Goal: Navigation & Orientation: Find specific page/section

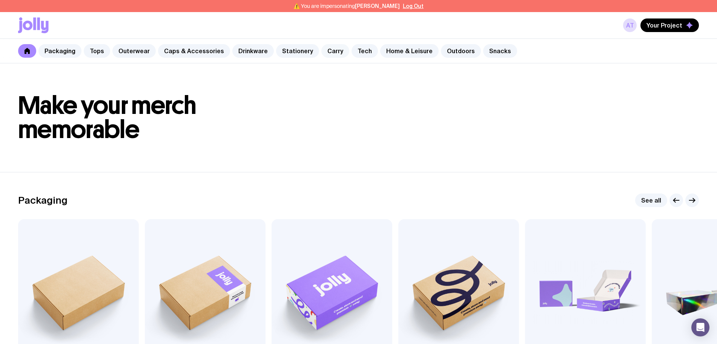
click at [321, 54] on link "Carry" at bounding box center [335, 51] width 28 height 14
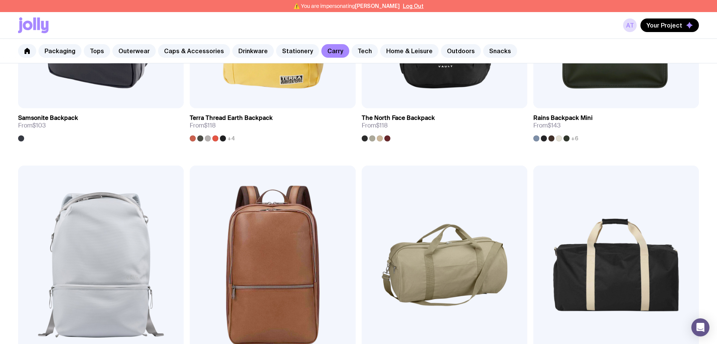
scroll to position [1085, 0]
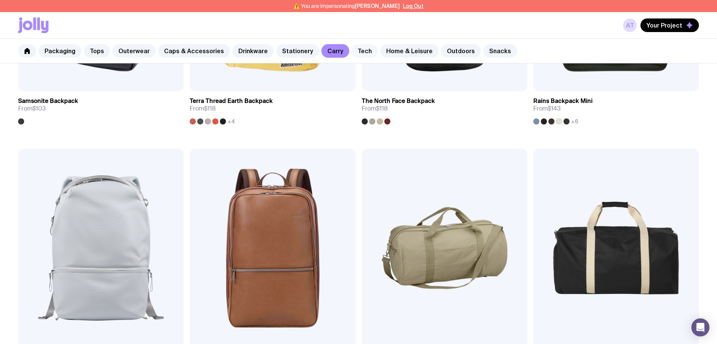
click at [352, 53] on link "Tech" at bounding box center [365, 51] width 26 height 14
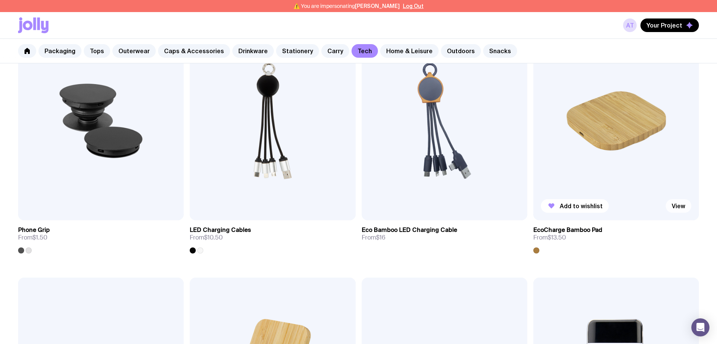
scroll to position [236, 0]
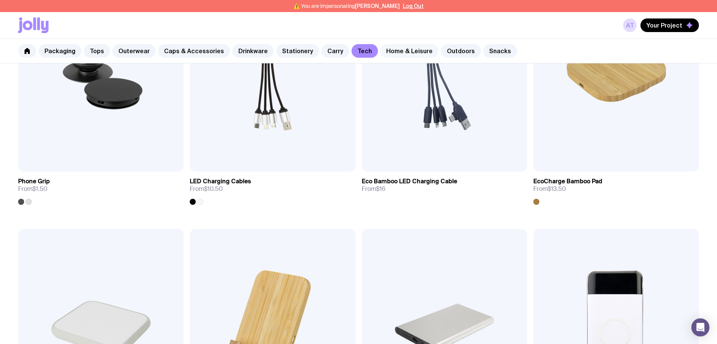
click at [398, 52] on link "Home & Leisure" at bounding box center [409, 51] width 58 height 14
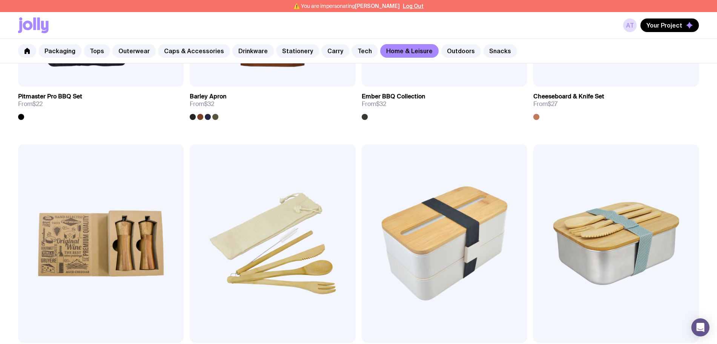
scroll to position [707, 0]
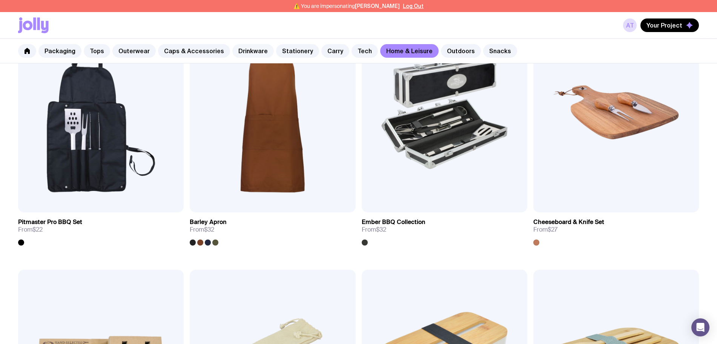
click at [249, 53] on link "Drinkware" at bounding box center [253, 51] width 42 height 14
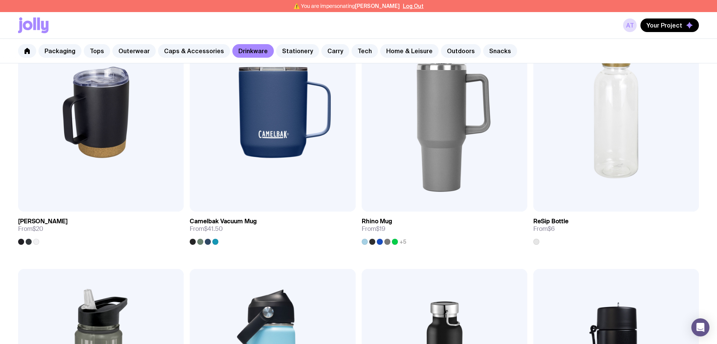
scroll to position [726, 0]
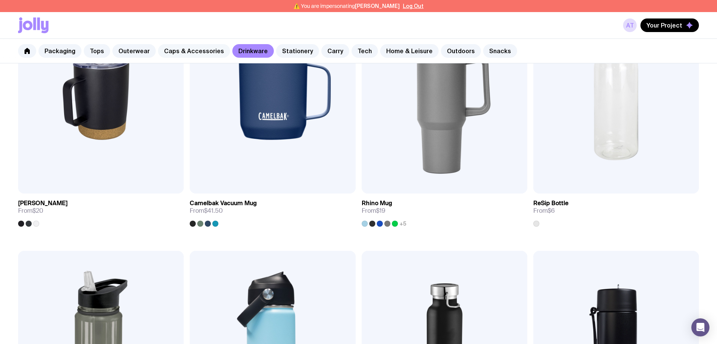
click at [179, 50] on link "Caps & Accessories" at bounding box center [194, 51] width 72 height 14
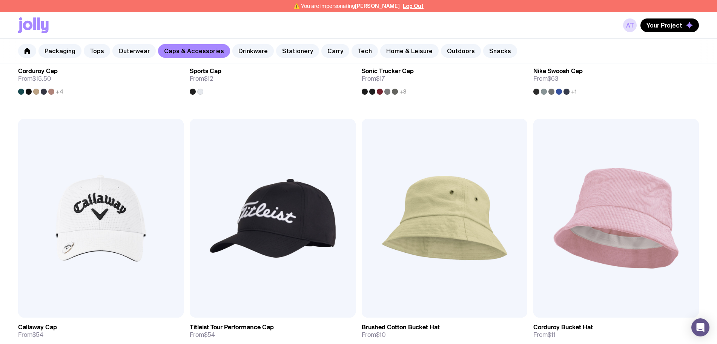
scroll to position [707, 0]
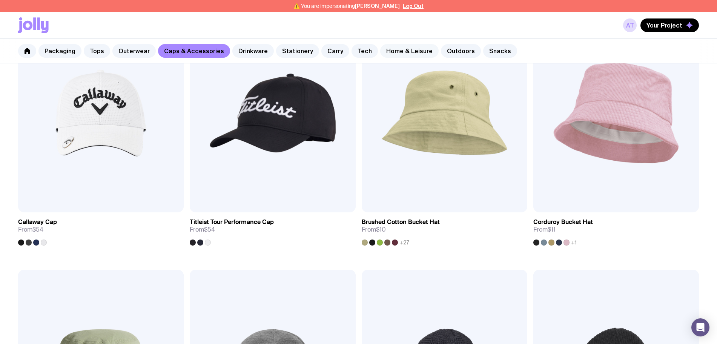
click at [398, 45] on link "Home & Leisure" at bounding box center [409, 51] width 58 height 14
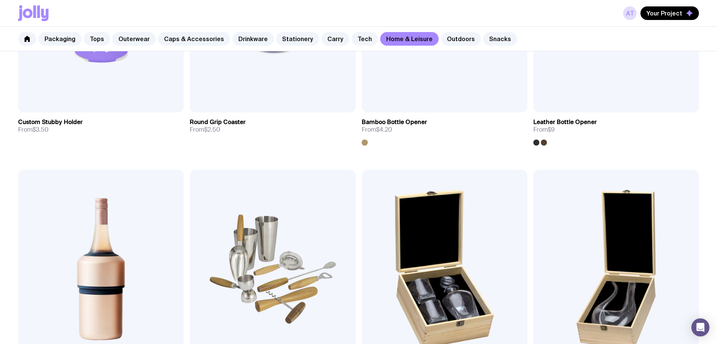
scroll to position [271, 0]
